Goal: Navigation & Orientation: Find specific page/section

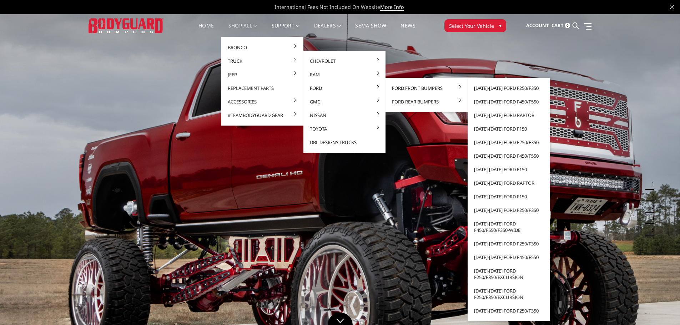
click at [517, 91] on link "[DATE]-[DATE] Ford F250/F350" at bounding box center [508, 88] width 76 height 14
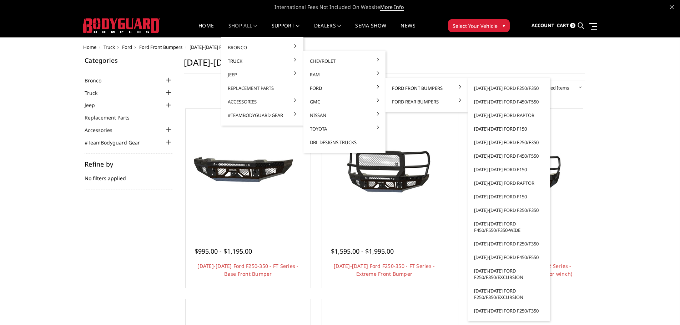
click at [517, 130] on link "[DATE]-[DATE] Ford F150" at bounding box center [508, 129] width 76 height 14
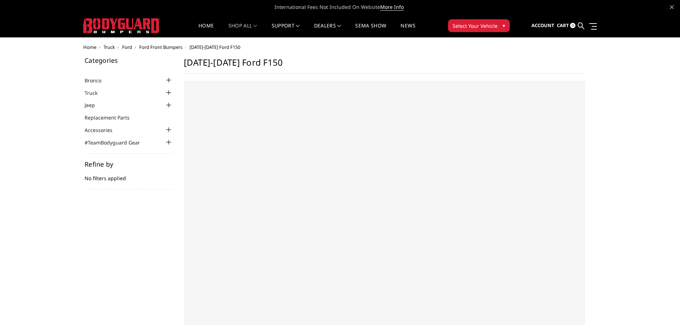
select select "US"
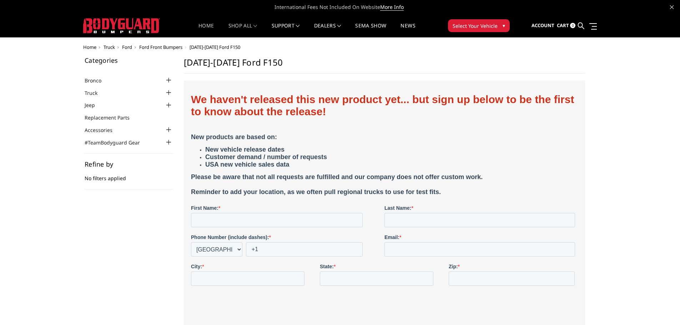
click at [198, 29] on link "Home" at bounding box center [205, 30] width 15 height 14
